Goal: Task Accomplishment & Management: Complete application form

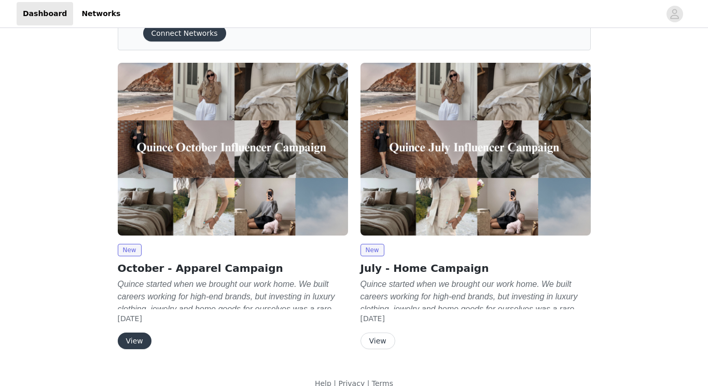
scroll to position [54, 0]
click at [132, 344] on button "View" at bounding box center [135, 340] width 34 height 17
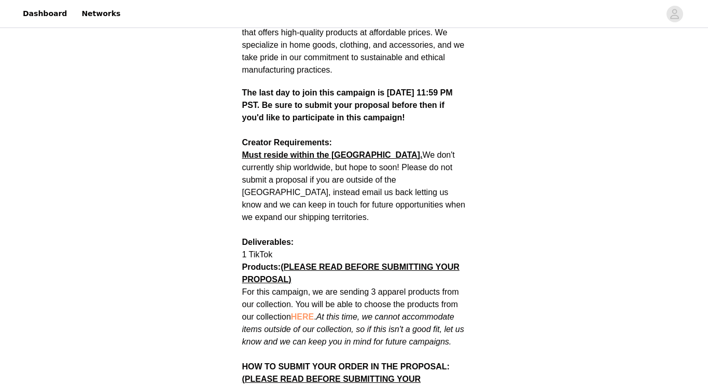
scroll to position [383, 0]
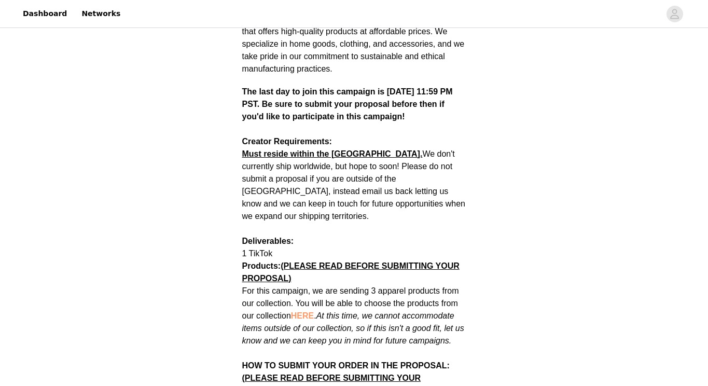
click at [304, 311] on span "HERE" at bounding box center [302, 315] width 23 height 9
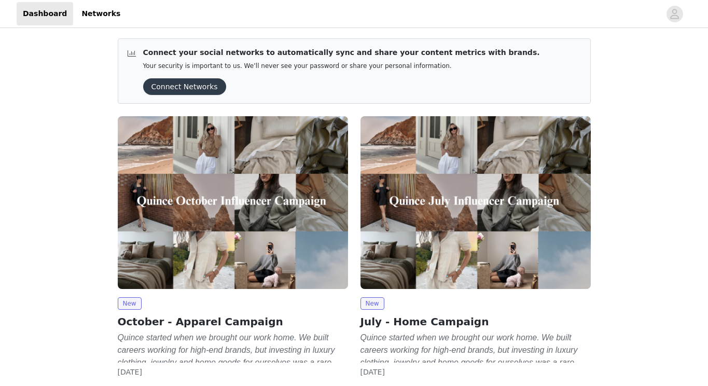
click at [302, 234] on img at bounding box center [233, 202] width 230 height 173
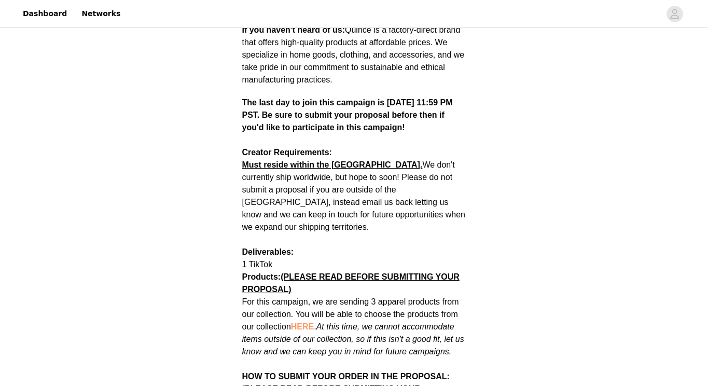
scroll to position [376, 0]
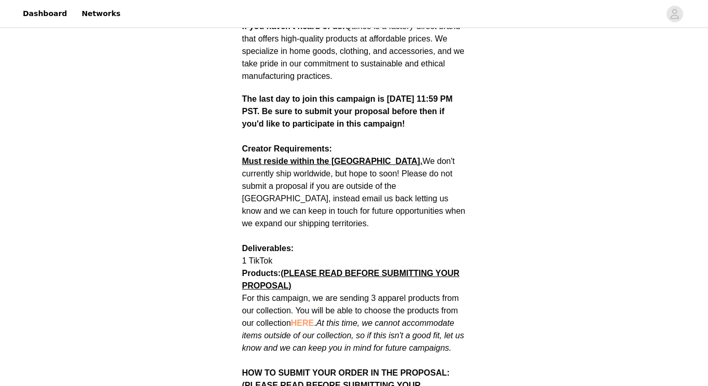
click at [329, 269] on span "(PLEASE READ BEFORE SUBMITTING YOUR PROPOSAL)" at bounding box center [350, 279] width 217 height 21
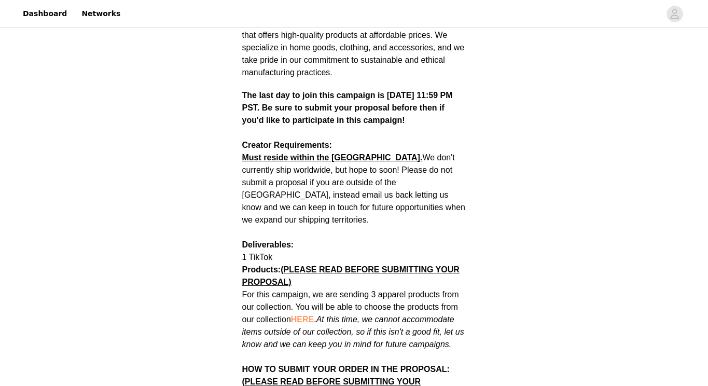
click at [306, 315] on span "HERE" at bounding box center [302, 319] width 23 height 9
